Goal: Task Accomplishment & Management: Use online tool/utility

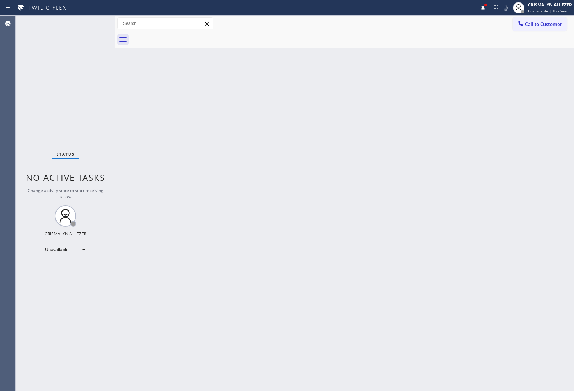
click at [539, 23] on span "Call to Customer" at bounding box center [543, 24] width 37 height 6
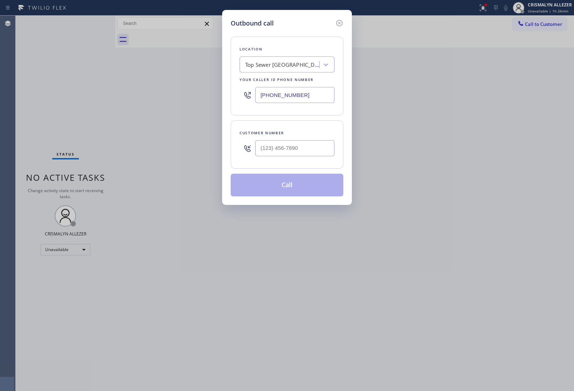
click at [431, 118] on div "Outbound call Location Top Sewer [GEOGRAPHIC_DATA] Your caller id phone number …" at bounding box center [287, 195] width 574 height 391
click at [343, 24] on icon at bounding box center [339, 23] width 9 height 9
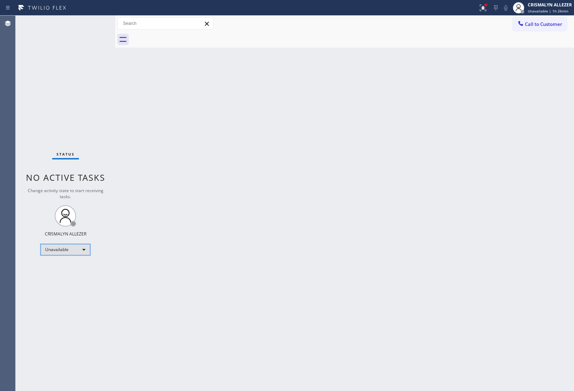
drag, startPoint x: 77, startPoint y: 251, endPoint x: 76, endPoint y: 256, distance: 5.4
click at [76, 255] on div "Status No active tasks Change activity state to start receiving tasks. CRISMALY…" at bounding box center [65, 203] width 99 height 375
click at [84, 249] on div "Unavailable" at bounding box center [65, 249] width 50 height 11
click at [66, 288] on li "Break" at bounding box center [65, 286] width 48 height 9
click at [447, 150] on div "Back to Dashboard Change Sender ID Customers Technicians Select a contact Outbo…" at bounding box center [344, 203] width 459 height 375
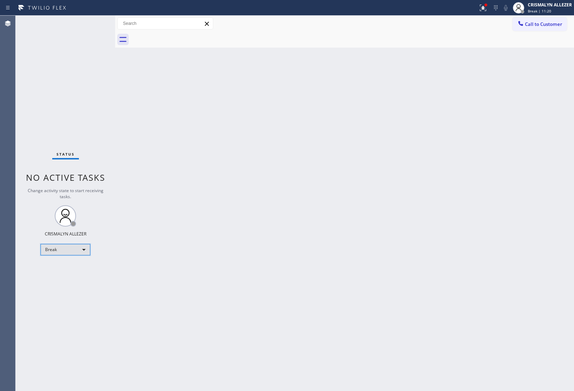
click at [85, 250] on div "Break" at bounding box center [65, 249] width 50 height 11
click at [74, 281] on li "Unavailable" at bounding box center [65, 277] width 48 height 9
